Goal: Check status: Check status

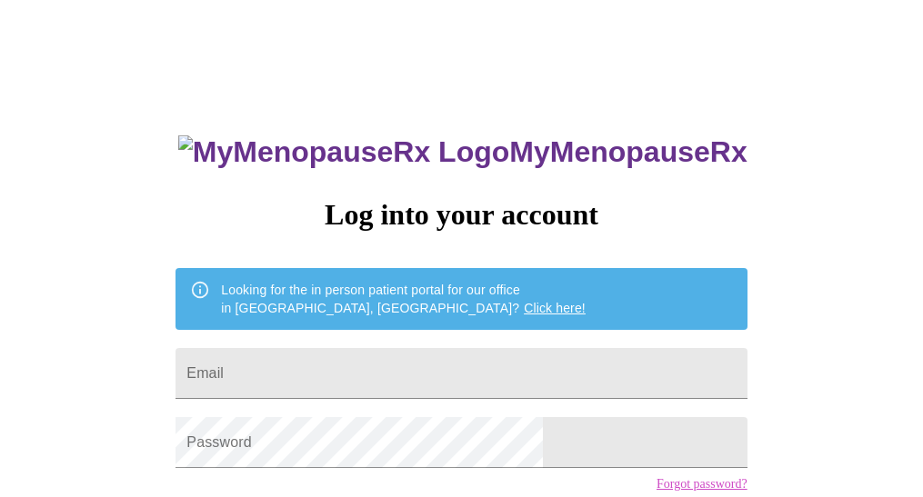
scroll to position [43, 0]
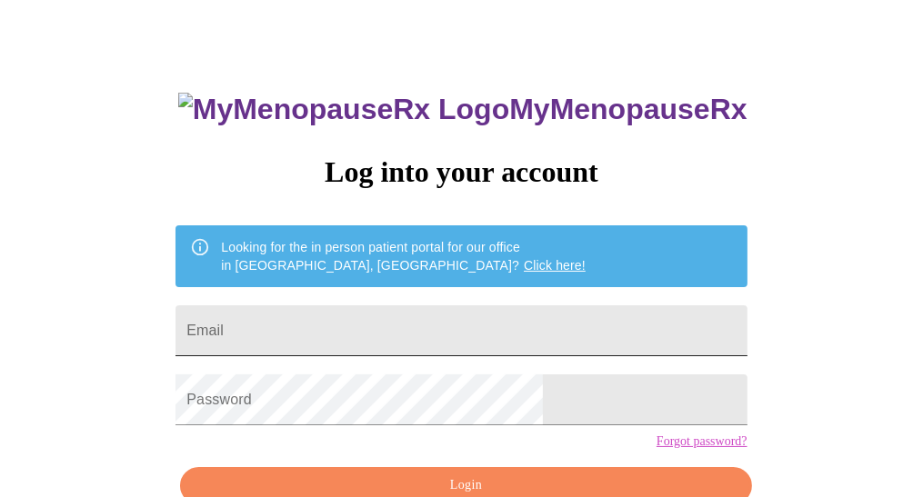
drag, startPoint x: 0, startPoint y: 0, endPoint x: 343, endPoint y: 317, distance: 467.1
click at [343, 317] on input "Email" at bounding box center [460, 331] width 571 height 51
type input "[EMAIL_ADDRESS][DOMAIN_NAME]"
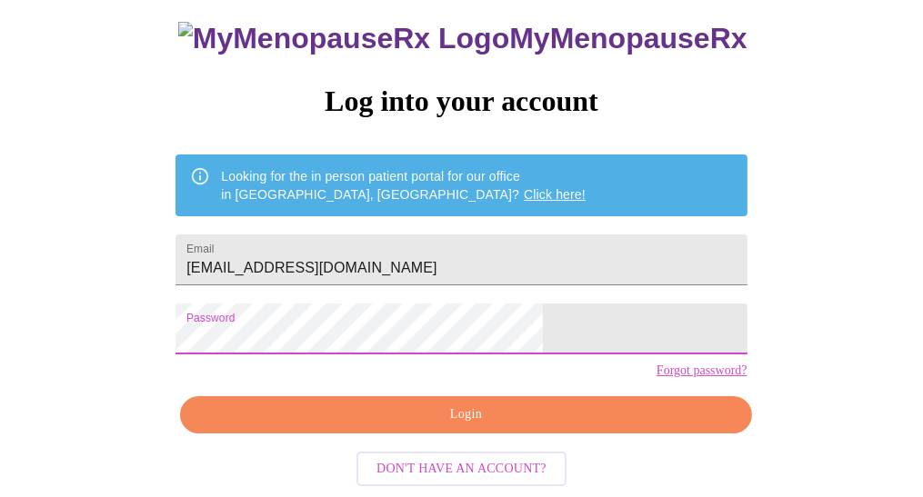
scroll to position [140, 0]
click at [440, 426] on span "Login" at bounding box center [465, 415] width 529 height 23
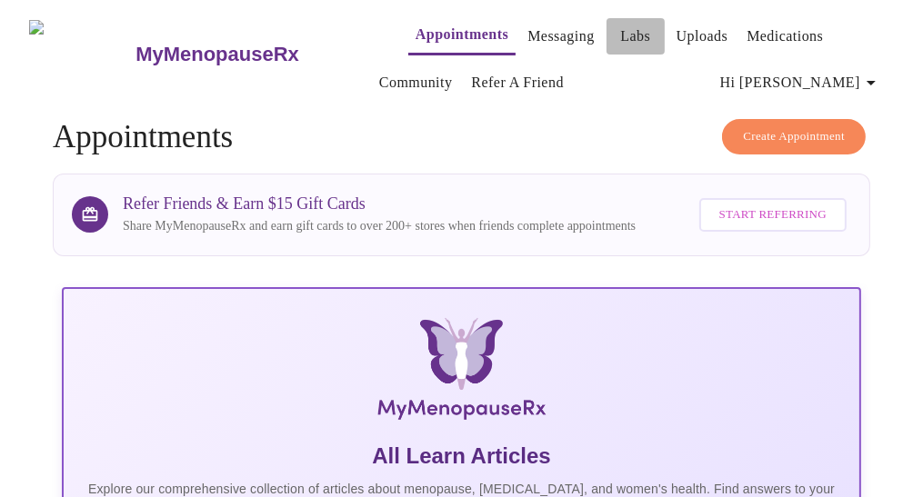
click at [620, 27] on link "Labs" at bounding box center [635, 36] width 30 height 25
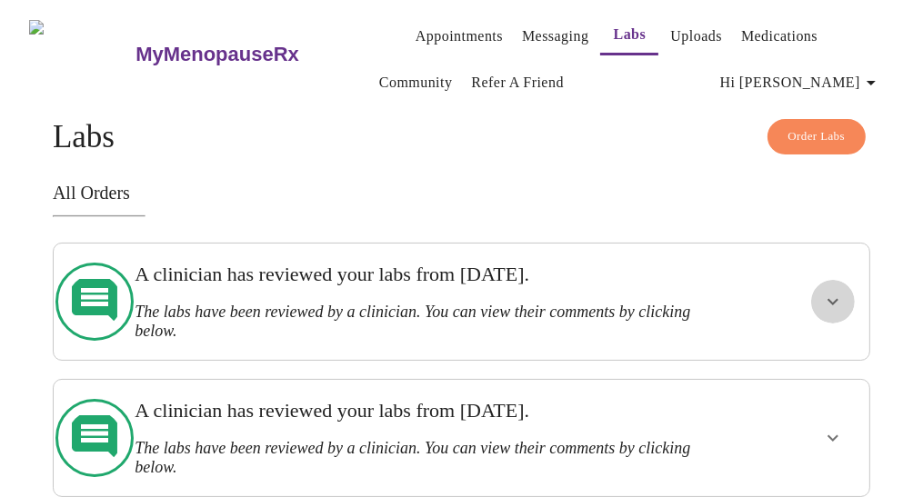
click at [836, 302] on icon "show more" at bounding box center [833, 302] width 22 height 22
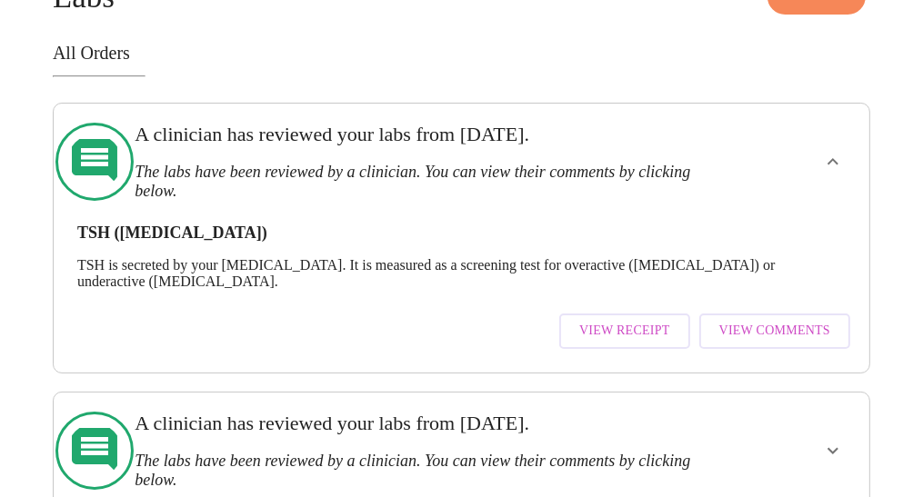
scroll to position [169, 0]
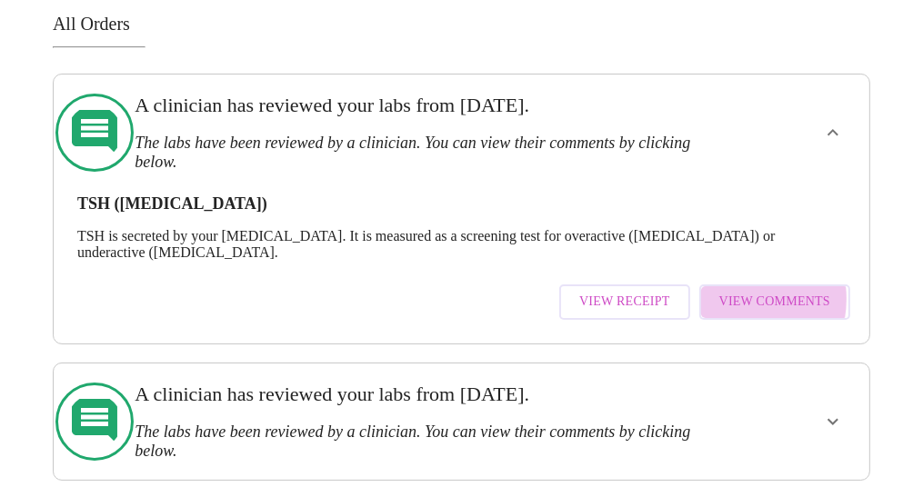
click at [744, 291] on span "View Comments" at bounding box center [774, 302] width 111 height 23
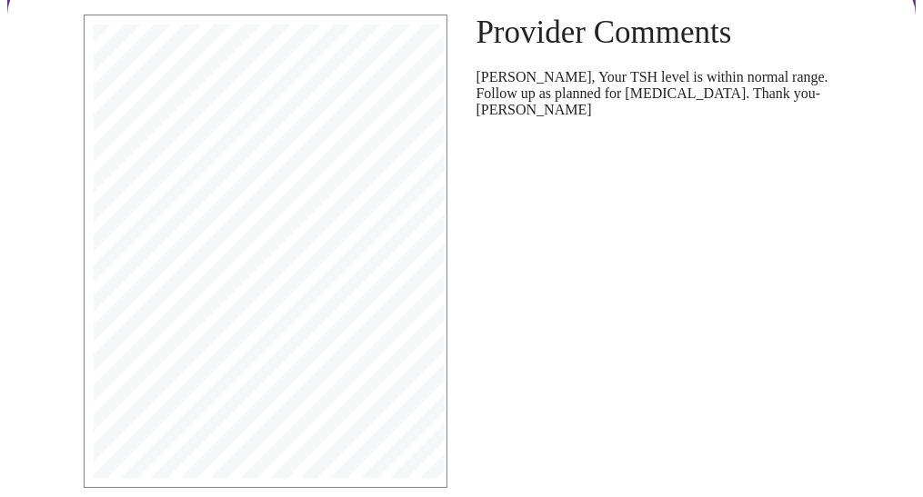
scroll to position [91, 0]
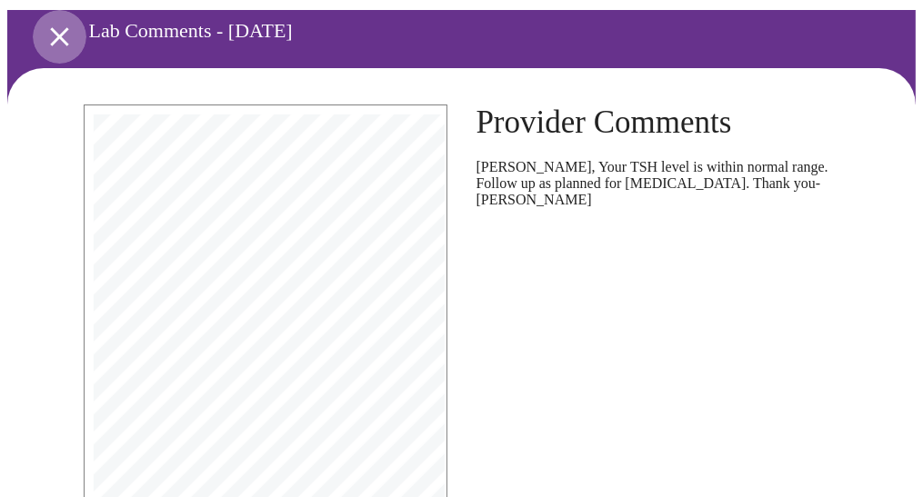
click at [54, 27] on icon "open drawer" at bounding box center [59, 36] width 18 height 18
